Goal: Task Accomplishment & Management: Manage account settings

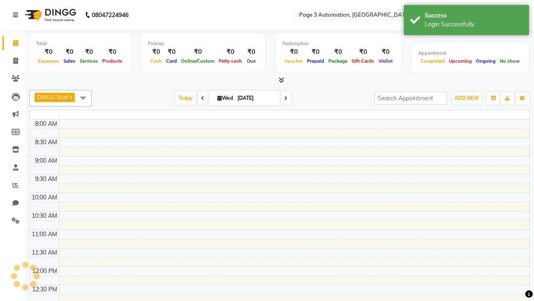
select select "en"
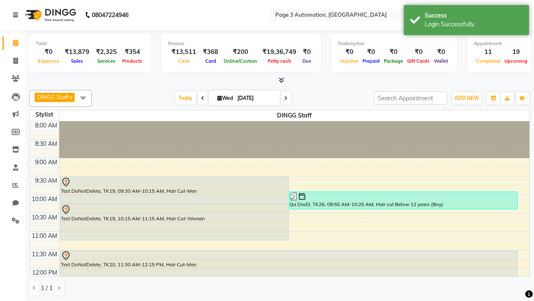
click at [17, 15] on icon at bounding box center [15, 15] width 5 height 6
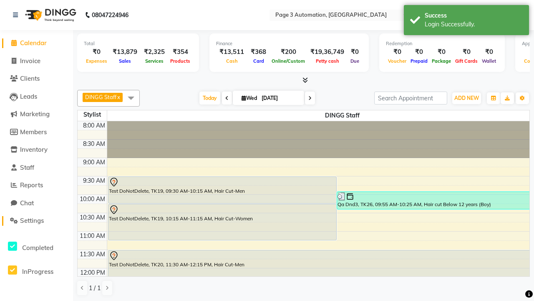
click at [36, 220] on span "Settings" at bounding box center [32, 220] width 24 height 8
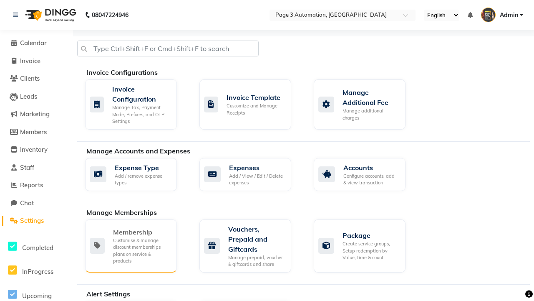
click at [142, 232] on div "Membership" at bounding box center [141, 232] width 57 height 10
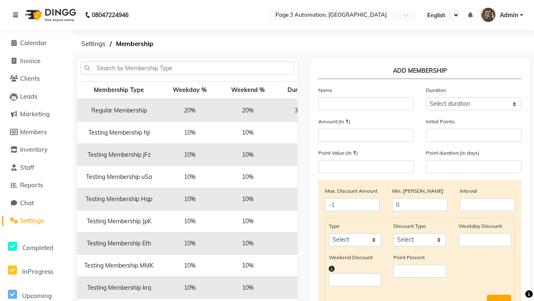
click at [17, 15] on icon at bounding box center [15, 15] width 5 height 6
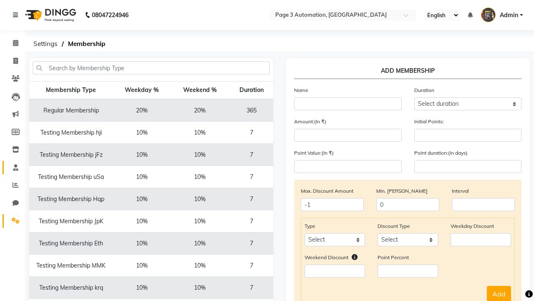
click at [13, 167] on span at bounding box center [15, 168] width 15 height 10
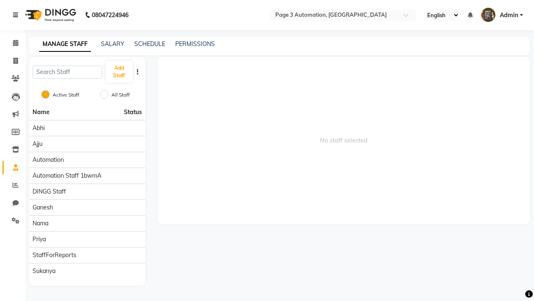
click at [17, 15] on icon at bounding box center [15, 15] width 5 height 6
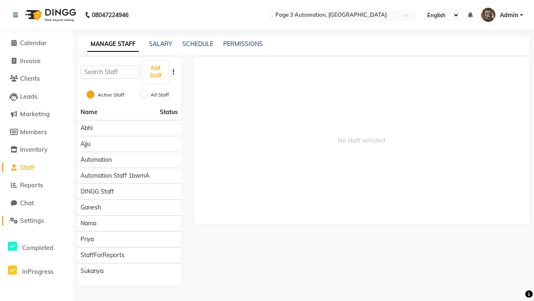
click at [36, 220] on span "Settings" at bounding box center [32, 220] width 24 height 8
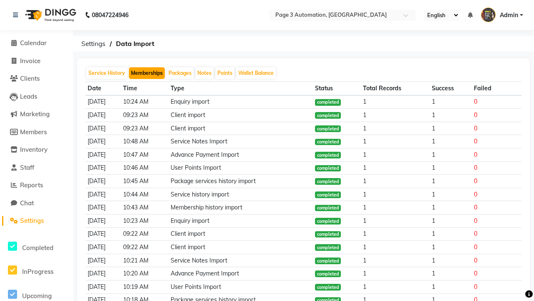
click at [147, 73] on button "Memberships" at bounding box center [147, 73] width 36 height 12
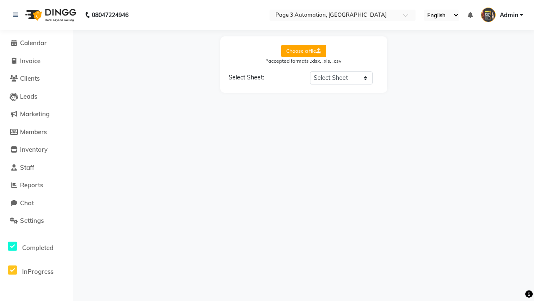
select select "Sheet1"
select select "Client Name"
select select "Mobile"
select select "Start Date"
select select "End Date"
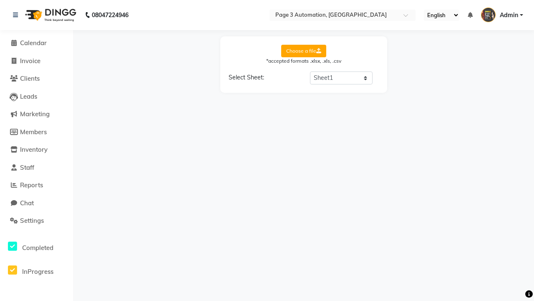
select select "Employee"
select select "Membership Name"
select select "Credit Balance"
select select "Amount"
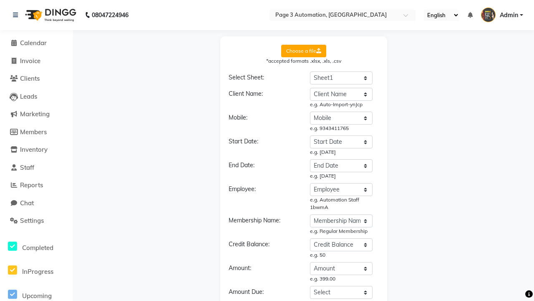
select select "DD/MM/YYYY"
select select "Membership"
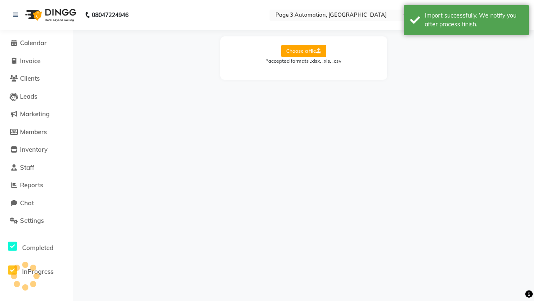
scroll to position [0, 0]
click at [467, 21] on div "Import successfully. We notify you after process finish." at bounding box center [474, 20] width 98 height 18
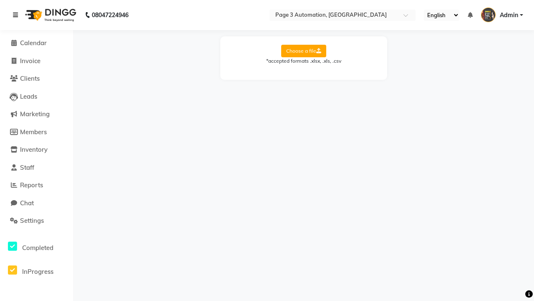
click at [17, 15] on icon at bounding box center [15, 15] width 5 height 6
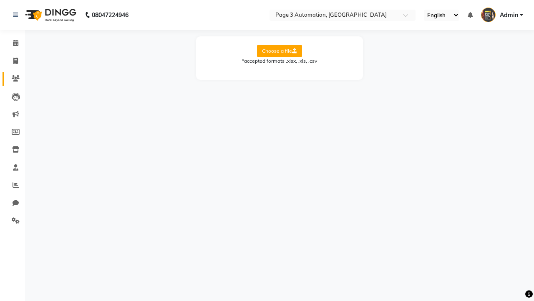
click at [13, 79] on icon at bounding box center [16, 78] width 8 height 6
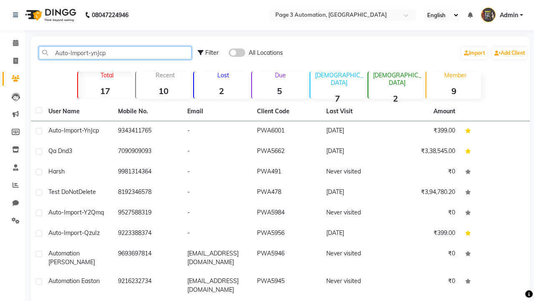
type input "Auto-Import-ynJcp"
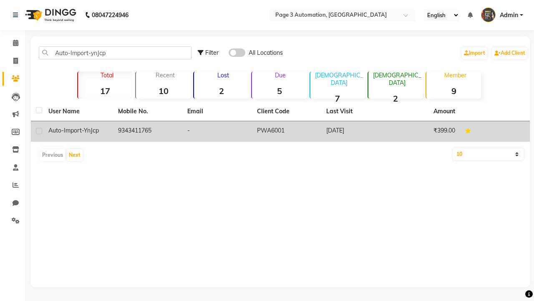
click at [281, 131] on td "PWA6001" at bounding box center [287, 131] width 70 height 20
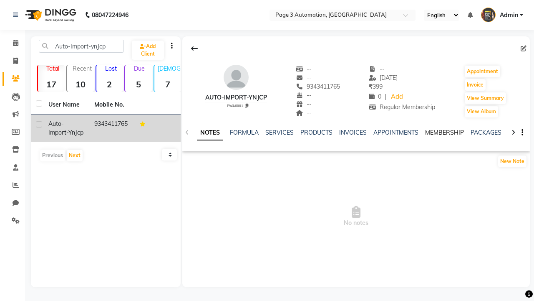
click at [445, 132] on link "MEMBERSHIP" at bounding box center [444, 133] width 39 height 8
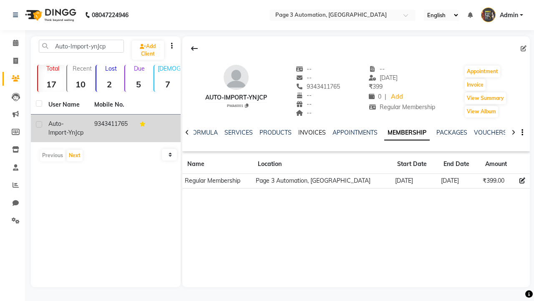
click at [312, 132] on link "INVOICES" at bounding box center [313, 133] width 28 height 8
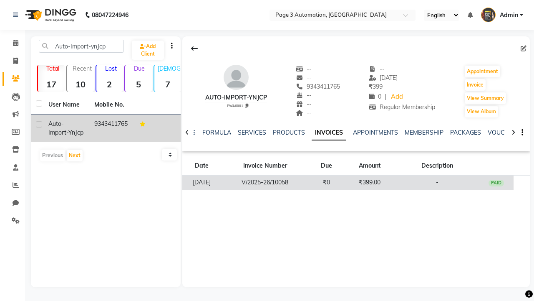
click at [356, 182] on td "₹399.00" at bounding box center [370, 182] width 52 height 15
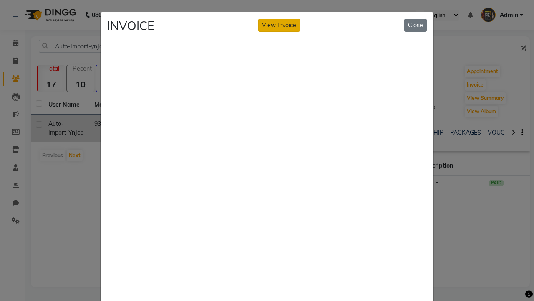
click at [279, 25] on button "View Invoice" at bounding box center [279, 25] width 42 height 13
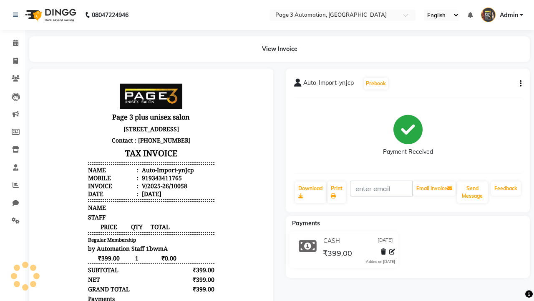
click at [519, 84] on button "button" at bounding box center [519, 83] width 5 height 9
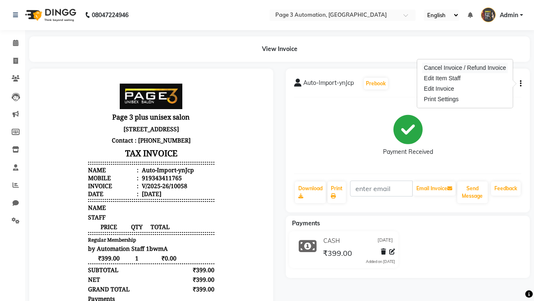
click at [465, 68] on div "Cancel Invoice / Refund Invoice" at bounding box center [466, 68] width 86 height 10
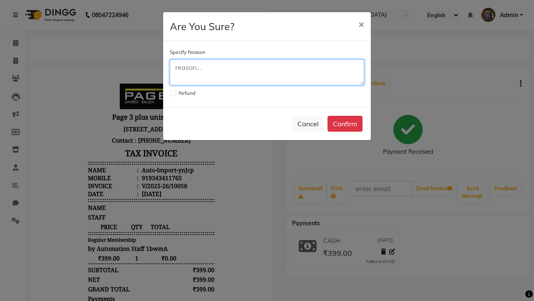
click at [267, 72] on textarea at bounding box center [267, 72] width 195 height 26
type textarea "Testing"
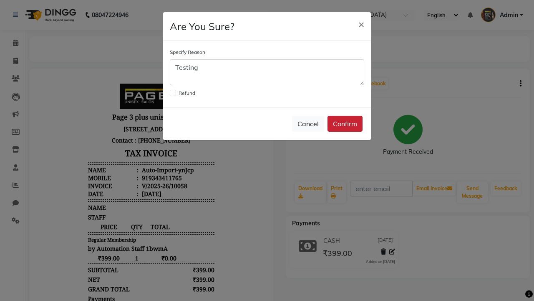
click at [345, 124] on button "Confirm" at bounding box center [345, 124] width 35 height 16
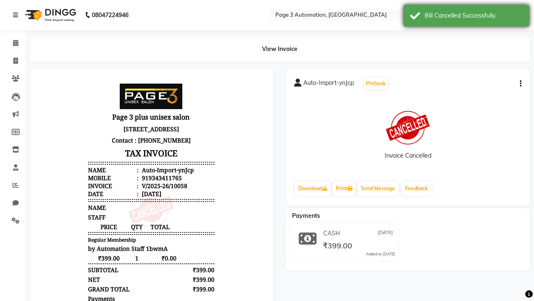
click at [467, 17] on div "Bill Cancelled Successfully." at bounding box center [474, 15] width 98 height 9
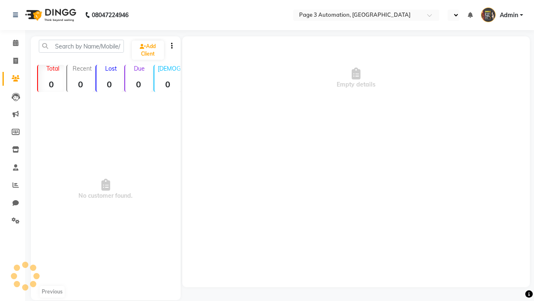
select select "en"
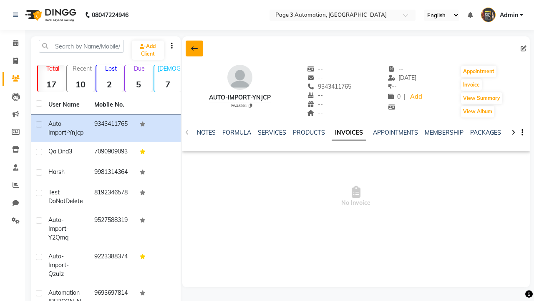
click at [194, 48] on icon at bounding box center [194, 48] width 7 height 7
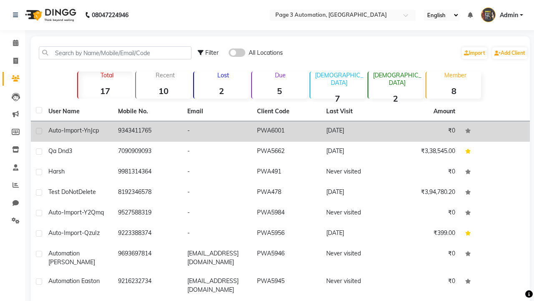
click at [39, 131] on label at bounding box center [39, 131] width 6 height 6
click at [39, 131] on input "checkbox" at bounding box center [38, 131] width 5 height 5
checkbox input "true"
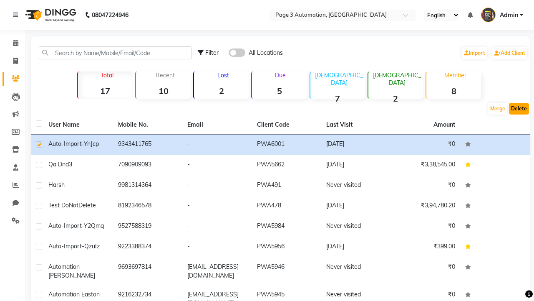
click at [519, 109] on button "Delete" at bounding box center [519, 109] width 20 height 12
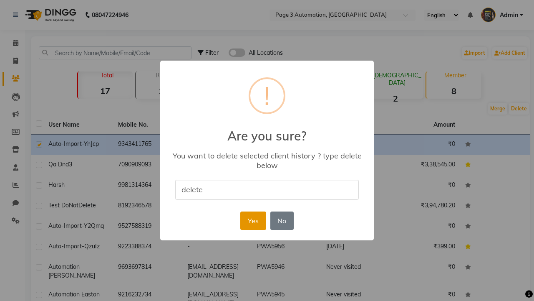
type input "delete"
click at [253, 220] on button "Yes" at bounding box center [253, 220] width 25 height 18
